Goal: Entertainment & Leisure: Consume media (video, audio)

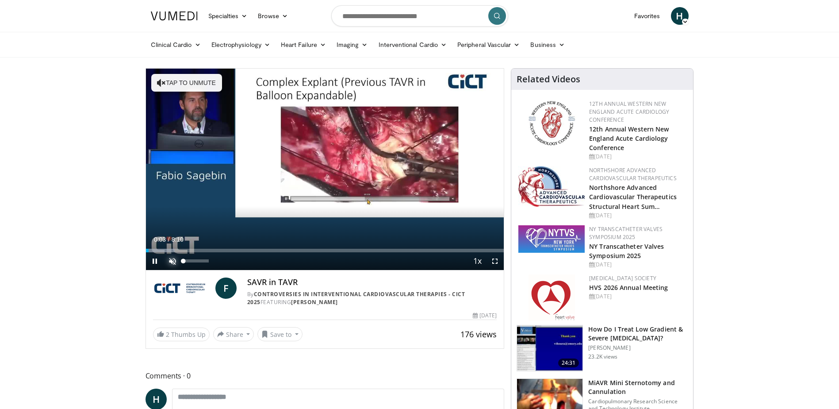
click at [169, 261] on span "Video Player" at bounding box center [173, 261] width 18 height 18
click at [490, 260] on span "Video Player" at bounding box center [495, 261] width 18 height 18
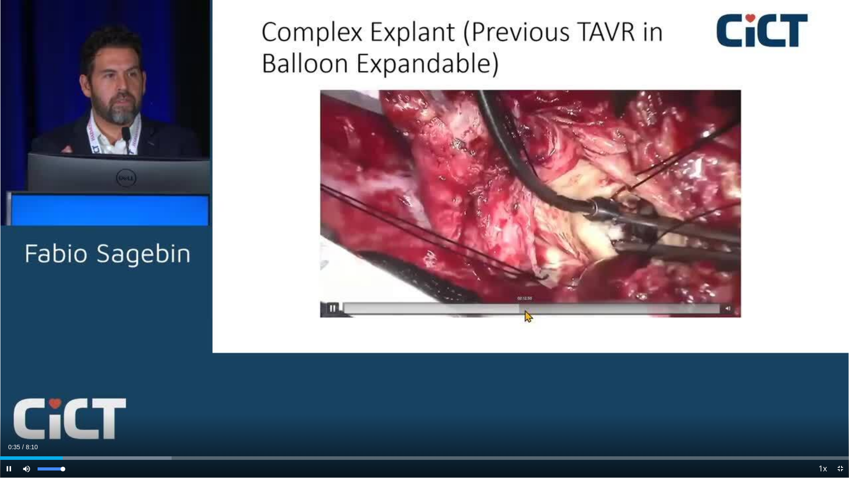
drag, startPoint x: 64, startPoint y: 467, endPoint x: 79, endPoint y: 467, distance: 15.5
click at [79, 408] on div "Mute 100%" at bounding box center [49, 468] width 62 height 18
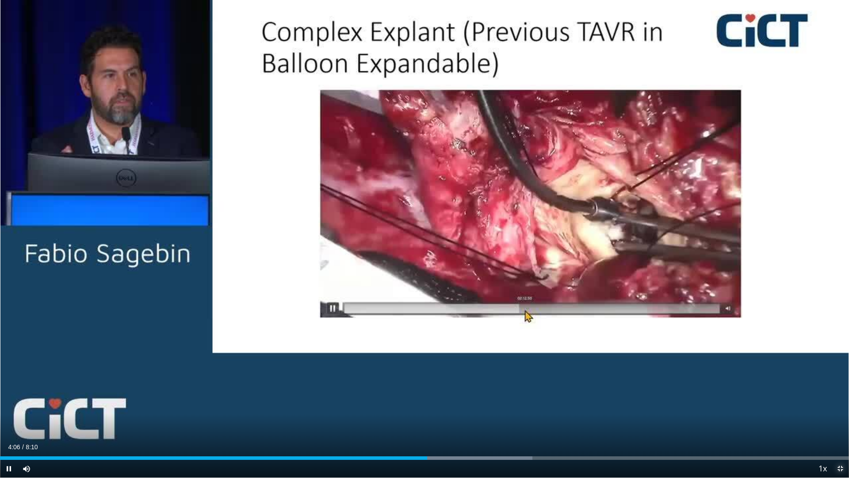
click at [838, 408] on span "Video Player" at bounding box center [840, 468] width 18 height 18
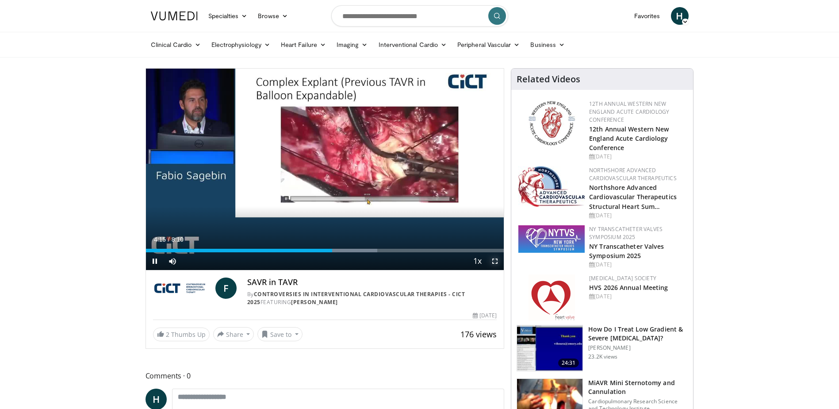
click at [493, 259] on span "Video Player" at bounding box center [495, 261] width 18 height 18
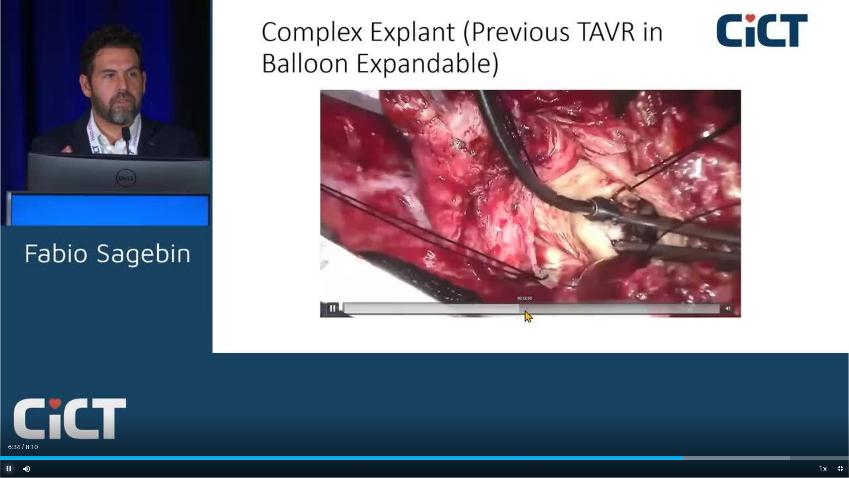
click at [10, 408] on span "Video Player" at bounding box center [9, 468] width 18 height 18
click at [837, 408] on span "Video Player" at bounding box center [840, 468] width 18 height 18
